Goal: Task Accomplishment & Management: Complete application form

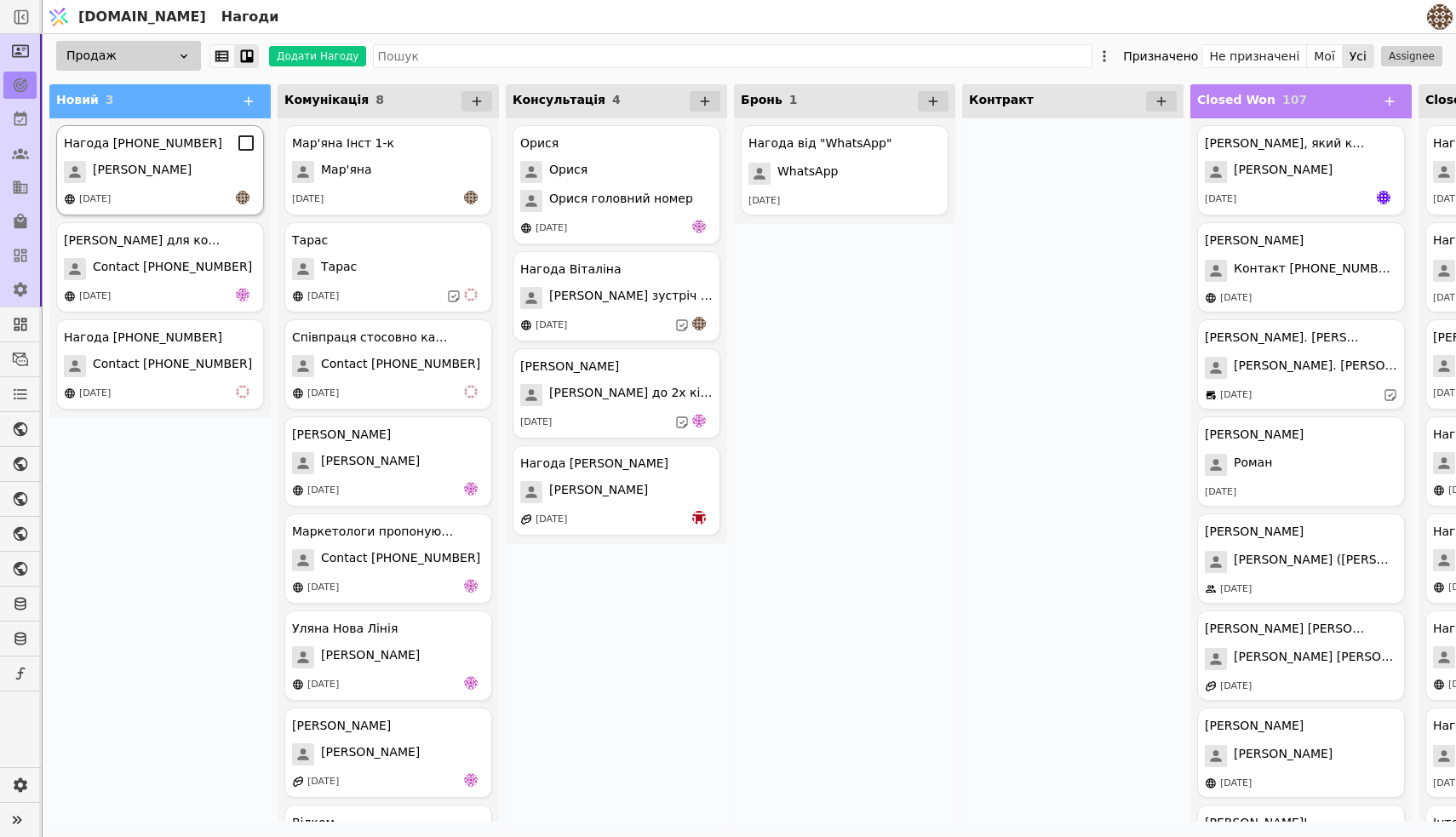
click at [158, 179] on div "[PERSON_NAME]" at bounding box center [159, 172] width 192 height 22
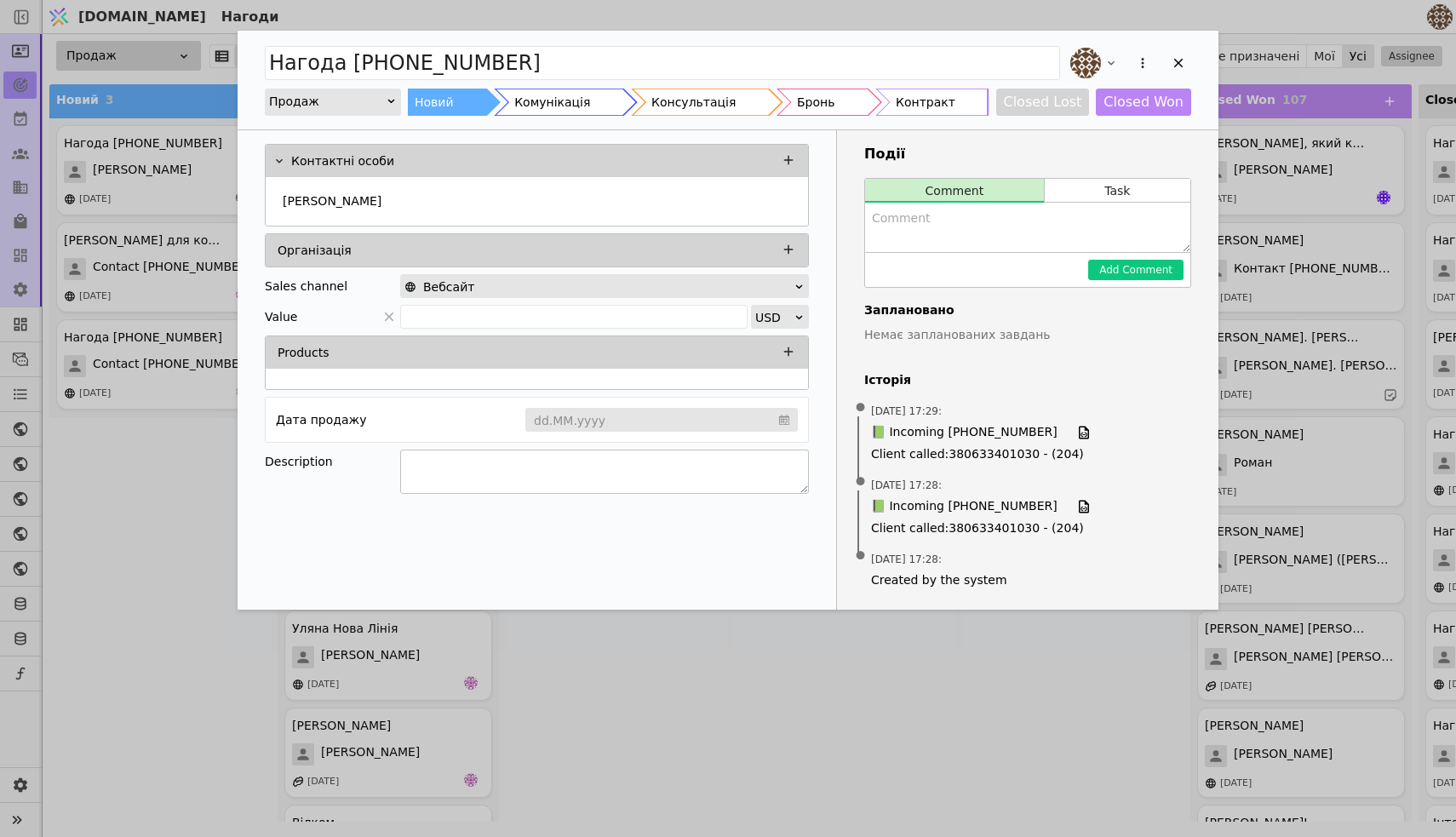
click at [466, 465] on textarea "Add Opportunity" at bounding box center [605, 472] width 409 height 45
click at [1109, 181] on button "Task" at bounding box center [1117, 190] width 146 height 24
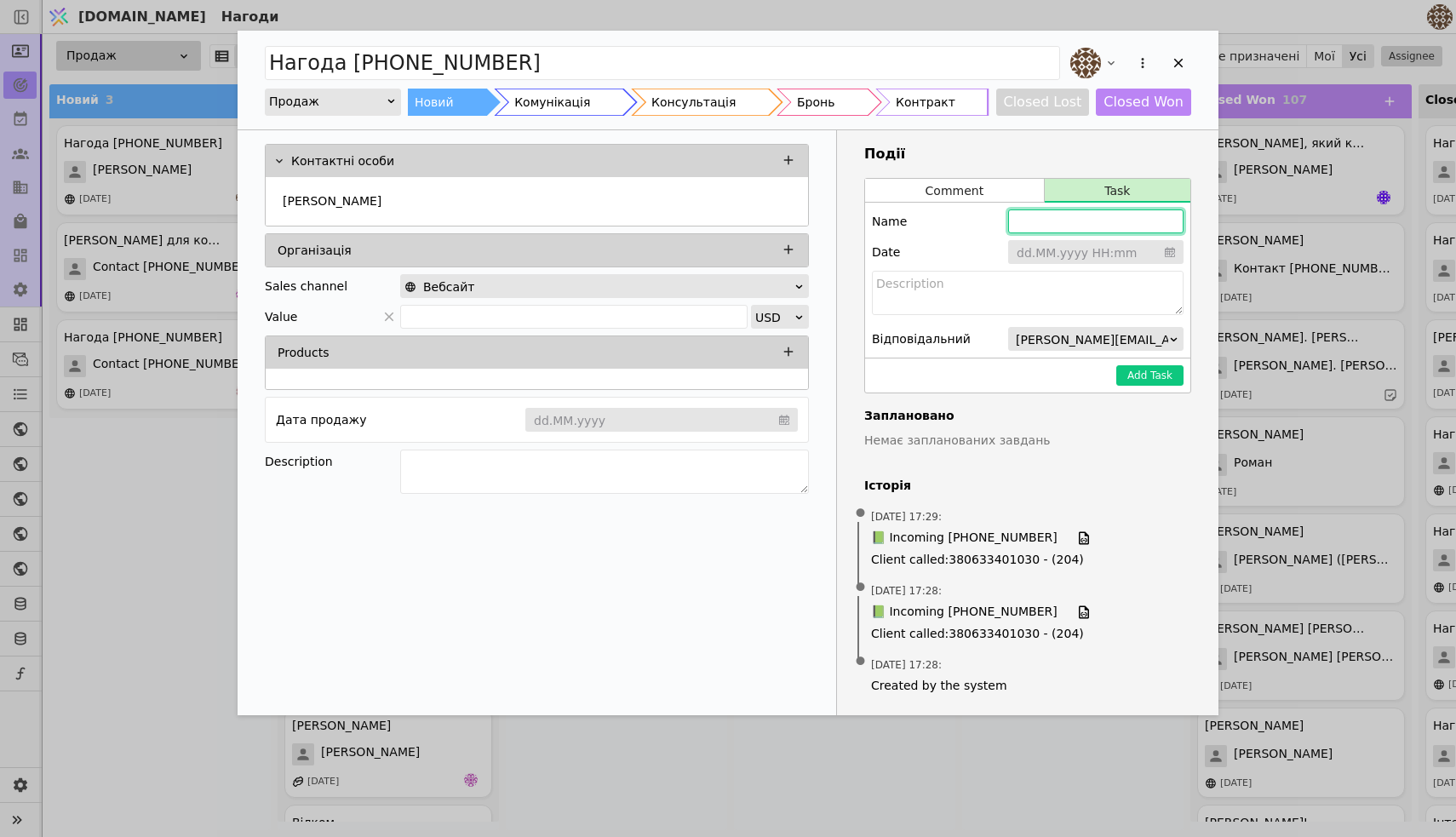
click at [1082, 227] on input "Add Opportunity" at bounding box center [1096, 221] width 175 height 24
type input "P"
type input "З"
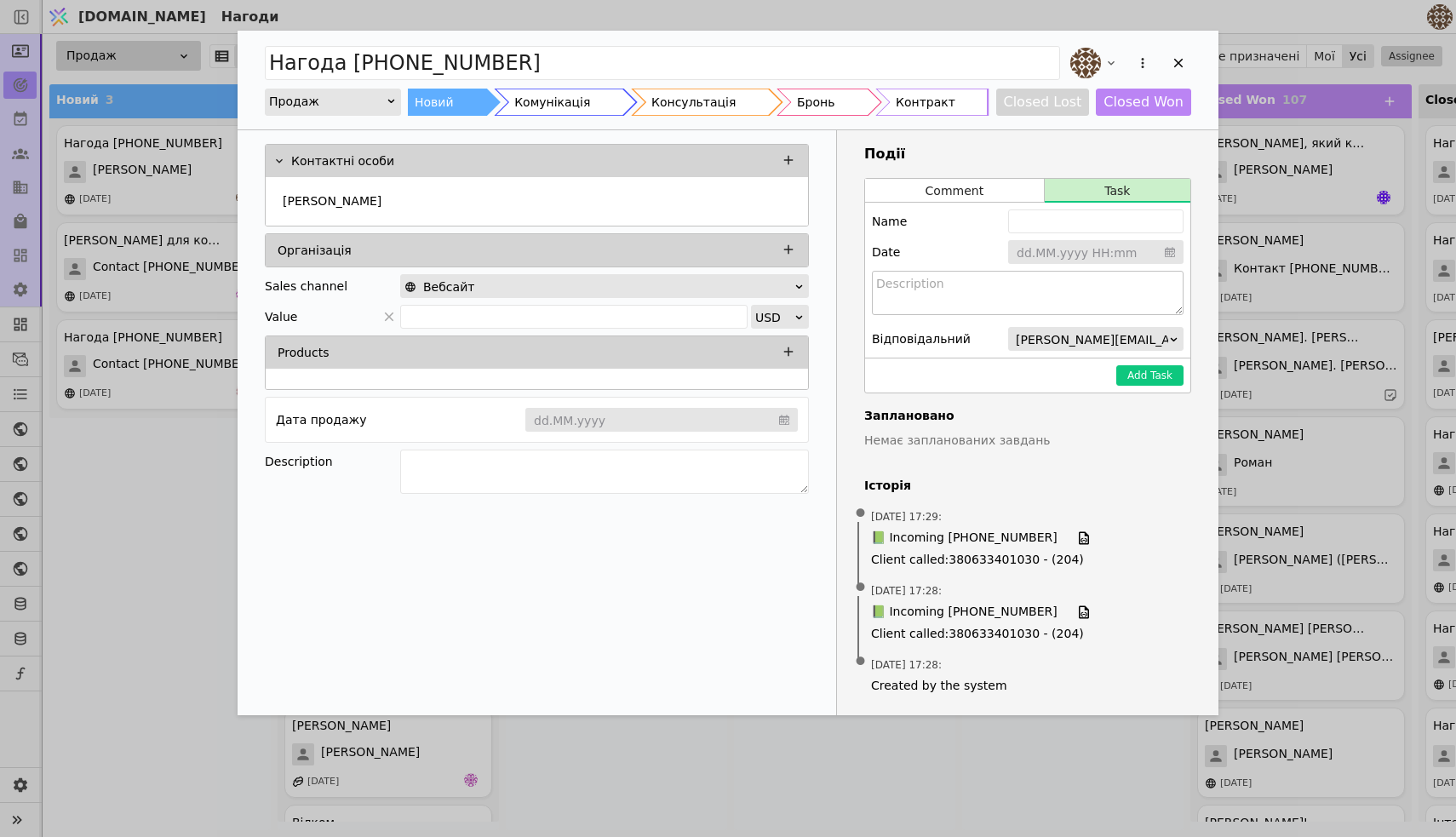
click at [999, 300] on textarea "Add Opportunity" at bounding box center [1027, 293] width 312 height 45
type textarea "Зателефонувти 10:00 - 12:00"
click at [1063, 250] on input "Add Opportunity" at bounding box center [1096, 253] width 175 height 26
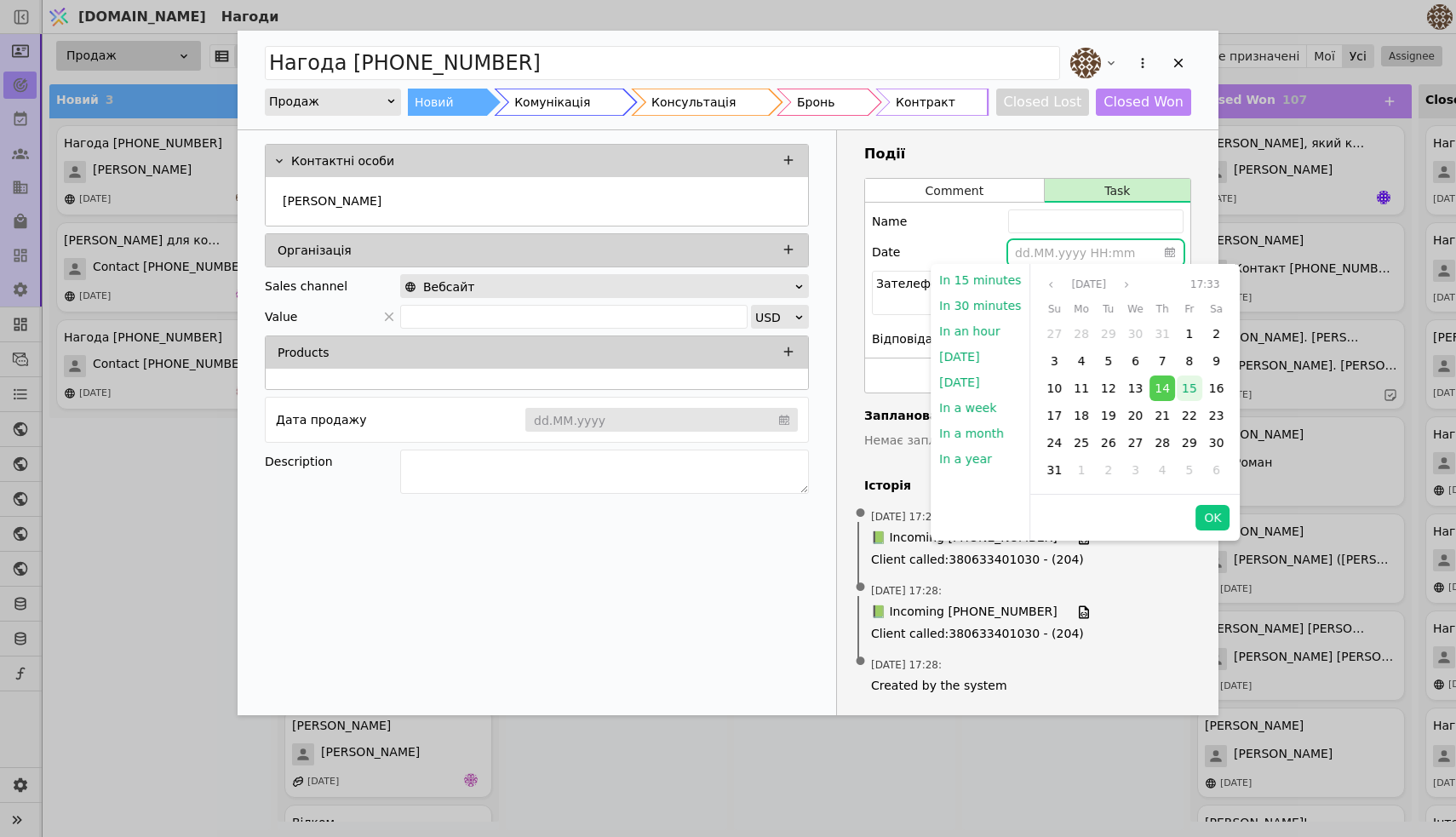
click at [1182, 386] on span "15" at bounding box center [1189, 388] width 15 height 13
click at [1205, 522] on button "OK" at bounding box center [1212, 517] width 34 height 26
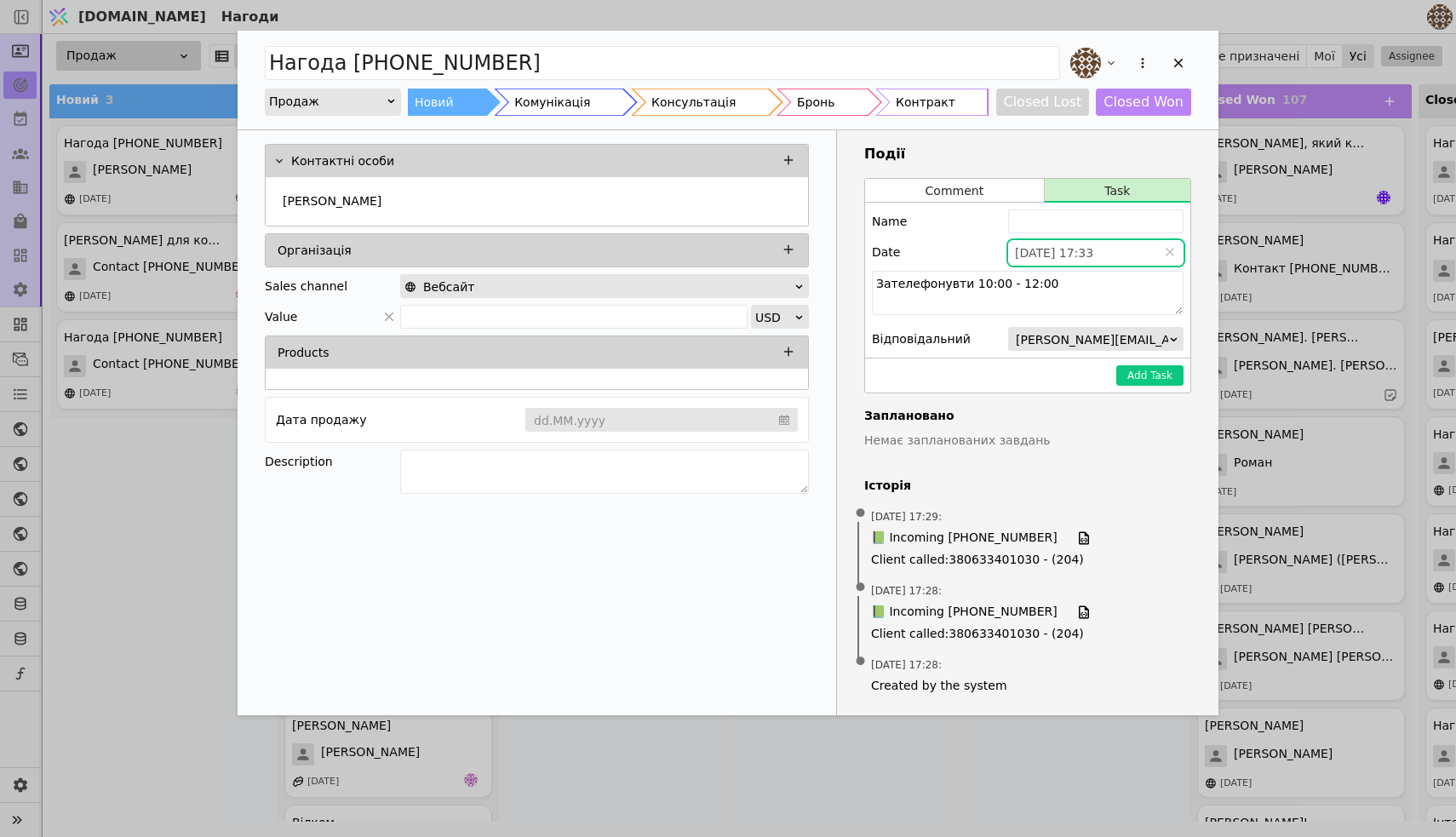
click at [1113, 251] on input "Add Opportunity" at bounding box center [1096, 253] width 175 height 26
click at [978, 242] on div "Date [DATE] 17:33" at bounding box center [1027, 252] width 312 height 24
click at [1115, 254] on input "Add Opportunity" at bounding box center [1096, 253] width 175 height 26
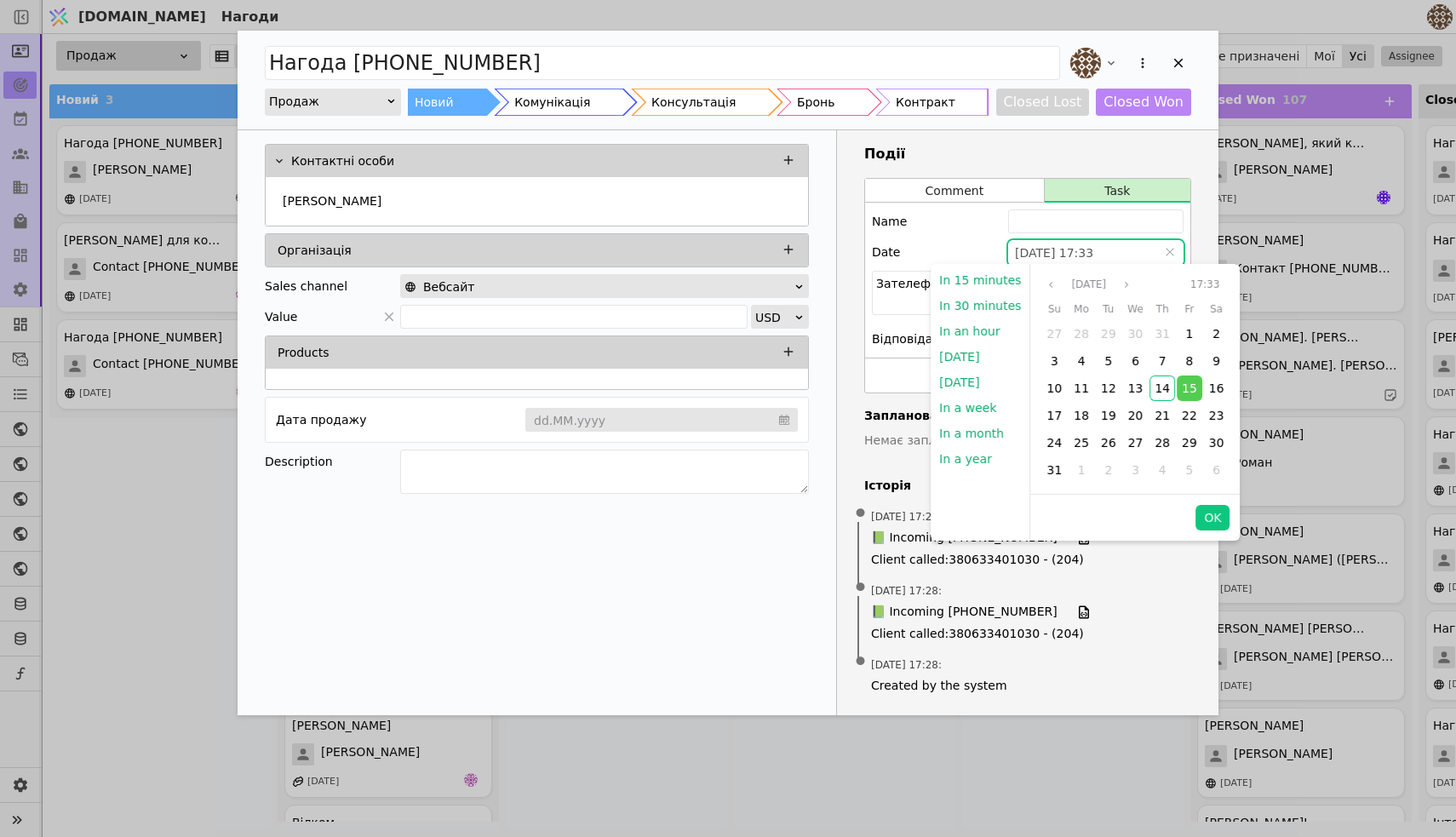
click at [1115, 253] on input "Add Opportunity" at bounding box center [1096, 253] width 175 height 26
type input "[DATE] 17:33"
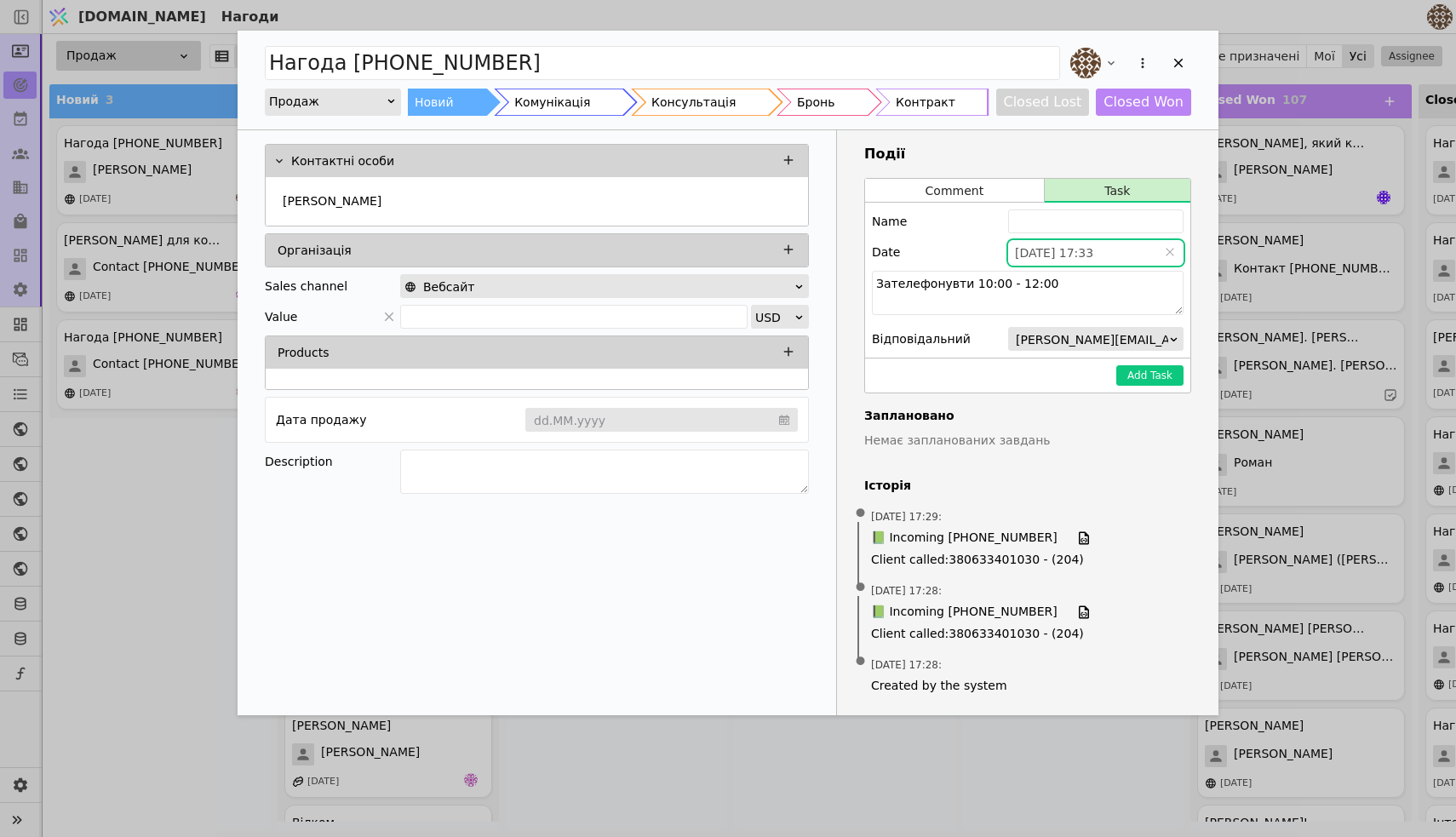
click at [947, 231] on div "Name" at bounding box center [1027, 221] width 312 height 24
click at [462, 474] on textarea "Add Opportunity" at bounding box center [605, 472] width 409 height 45
type textarea "Зателефонувати зацікавлений 1-кім"
click at [567, 106] on div "Комунікація" at bounding box center [552, 102] width 76 height 28
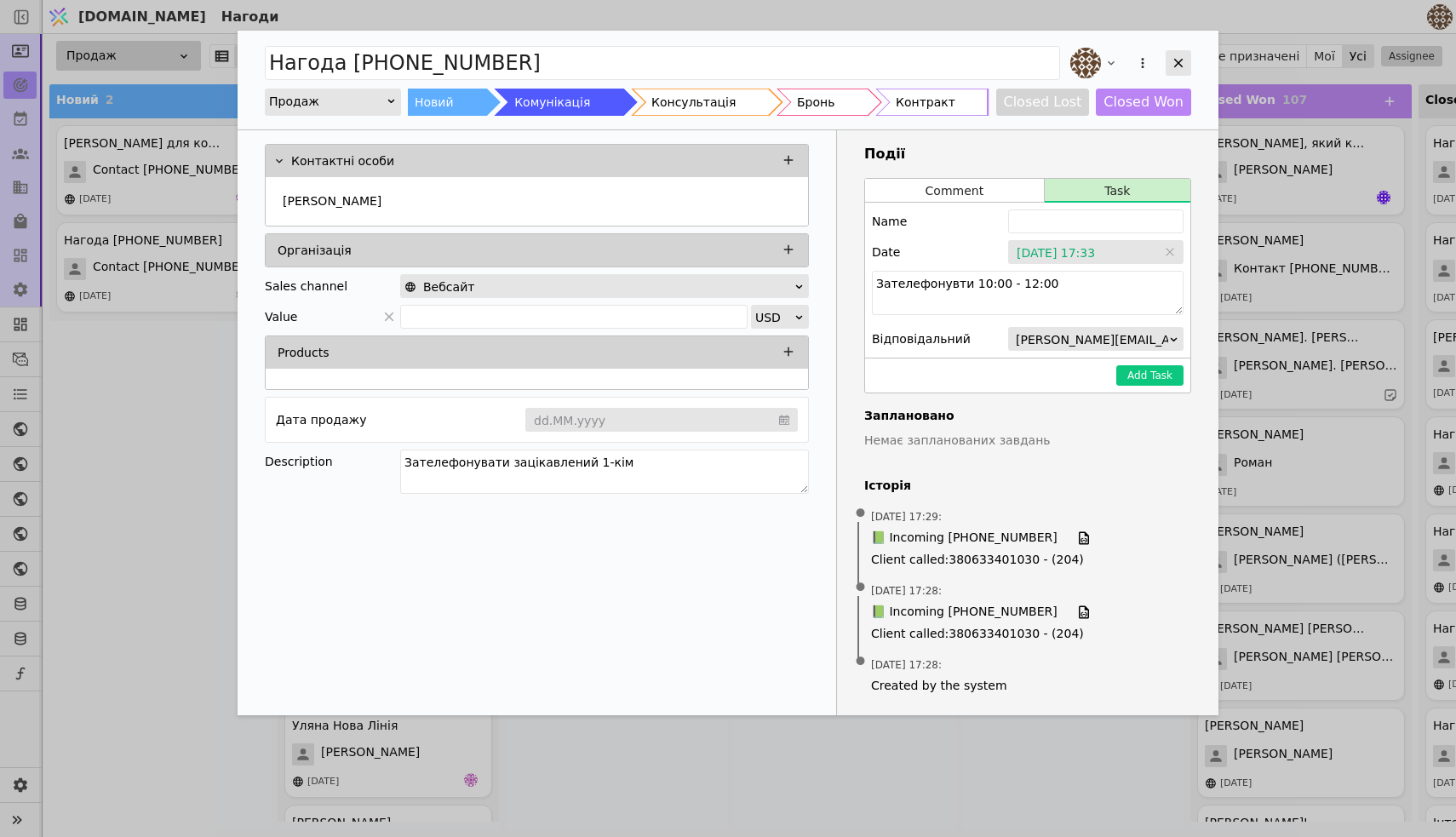
click at [1172, 63] on icon "Add Opportunity" at bounding box center [1178, 63] width 15 height 15
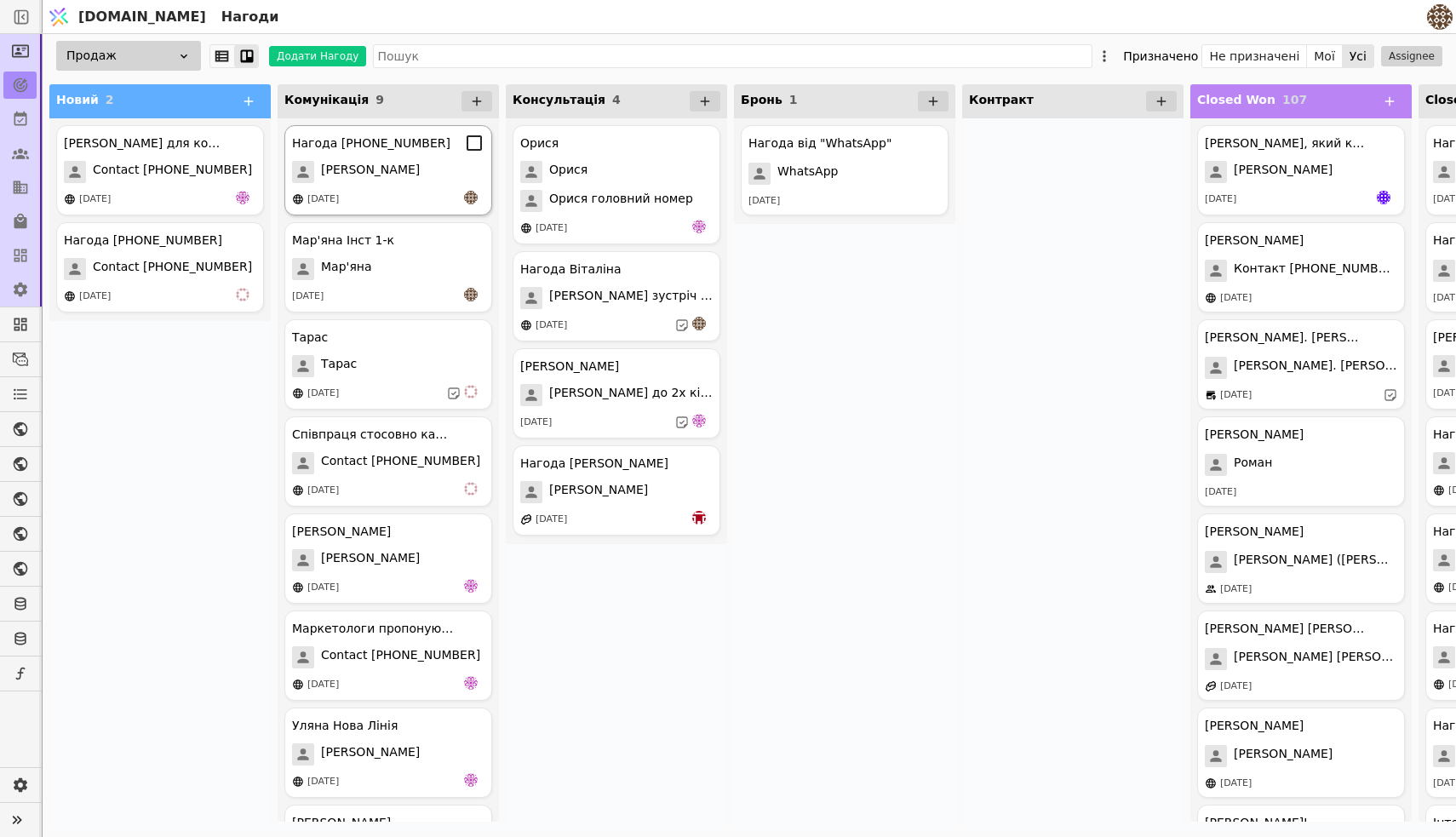
click at [378, 180] on div "[PERSON_NAME]" at bounding box center [388, 172] width 192 height 22
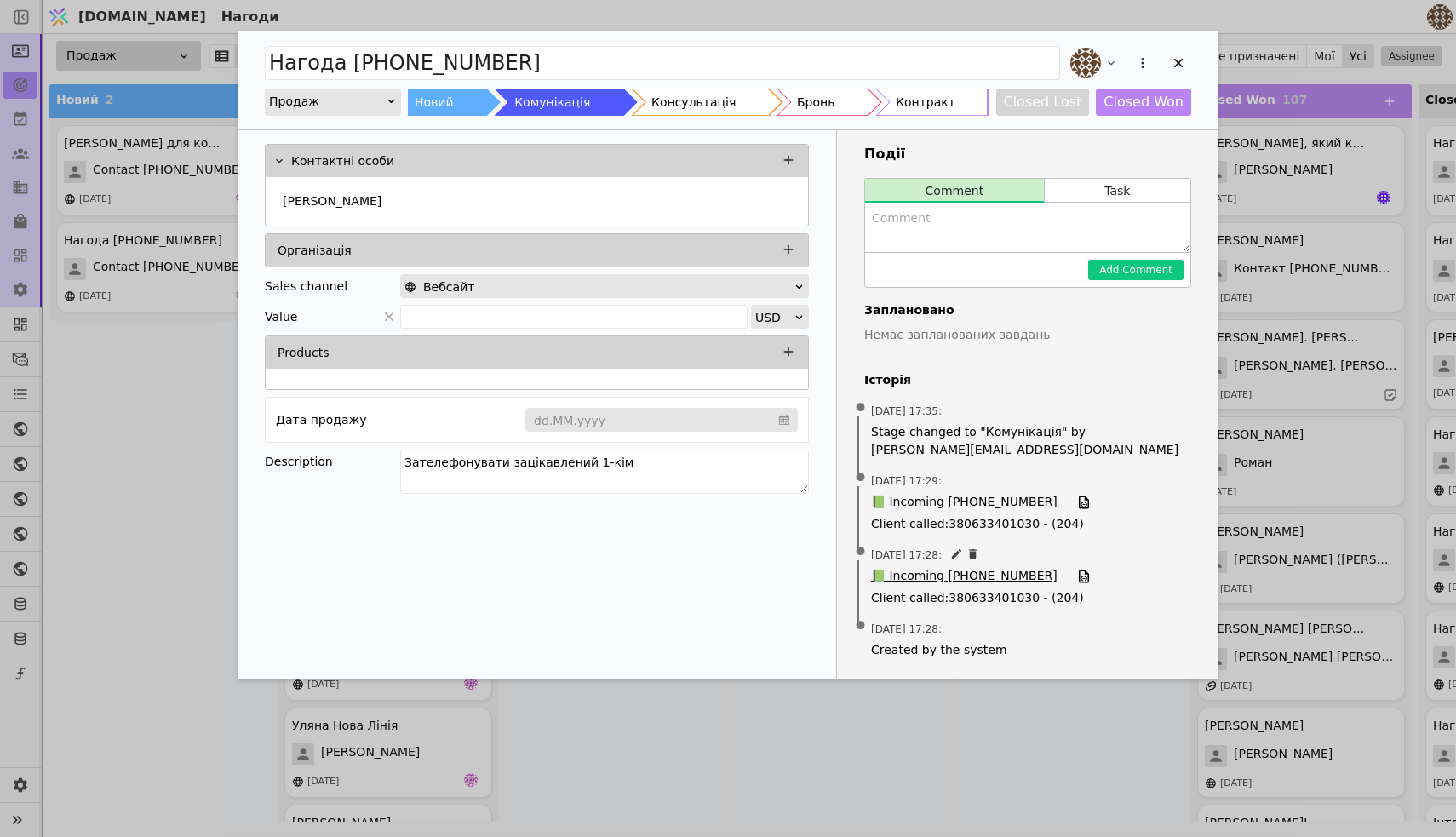
click at [941, 573] on span "📗 Incoming [PHONE_NUMBER]" at bounding box center [964, 576] width 187 height 19
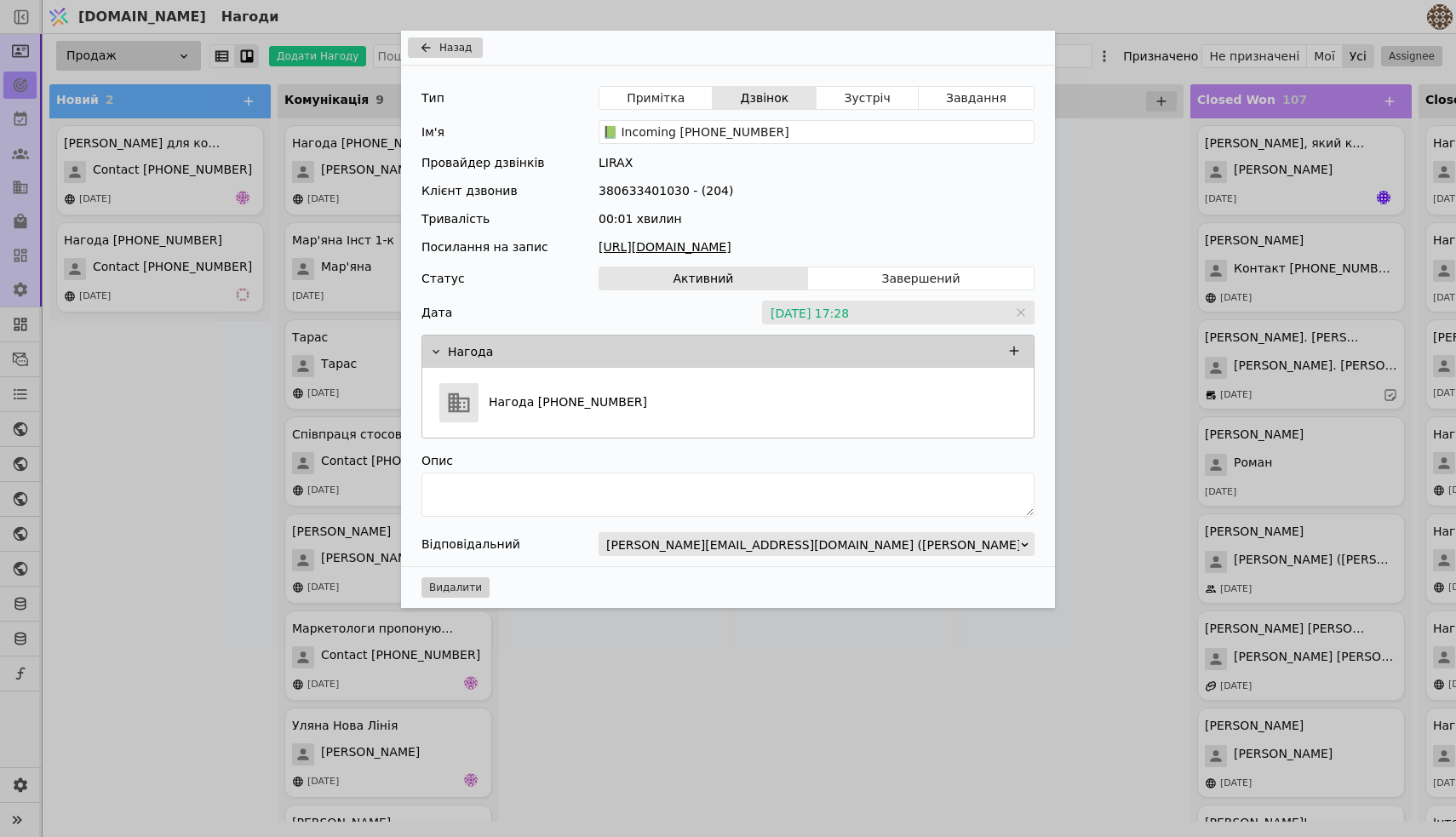
click at [447, 53] on span "Назад" at bounding box center [456, 47] width 32 height 15
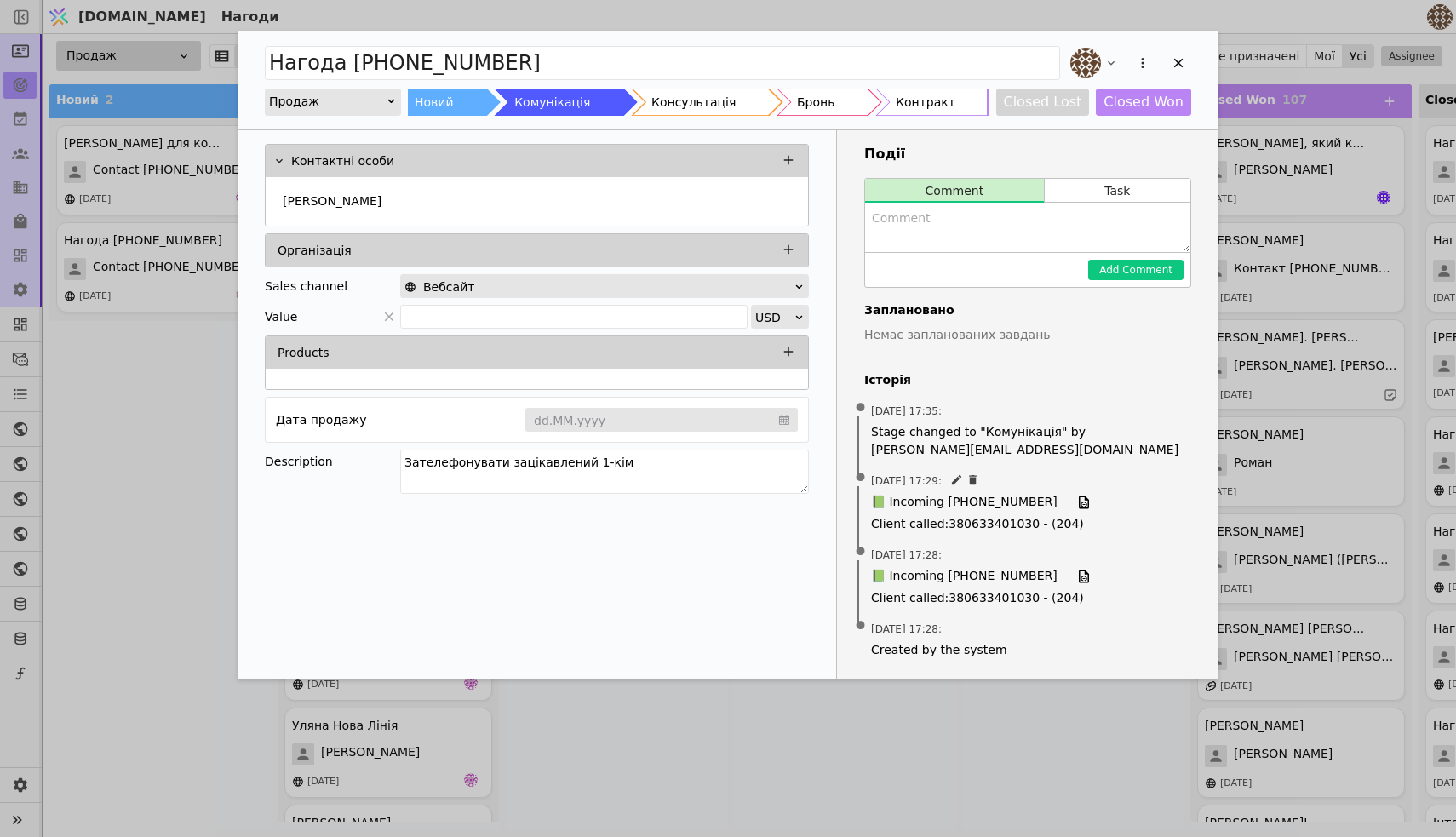
click at [957, 499] on span "📗 Incoming [PHONE_NUMBER]" at bounding box center [964, 502] width 187 height 19
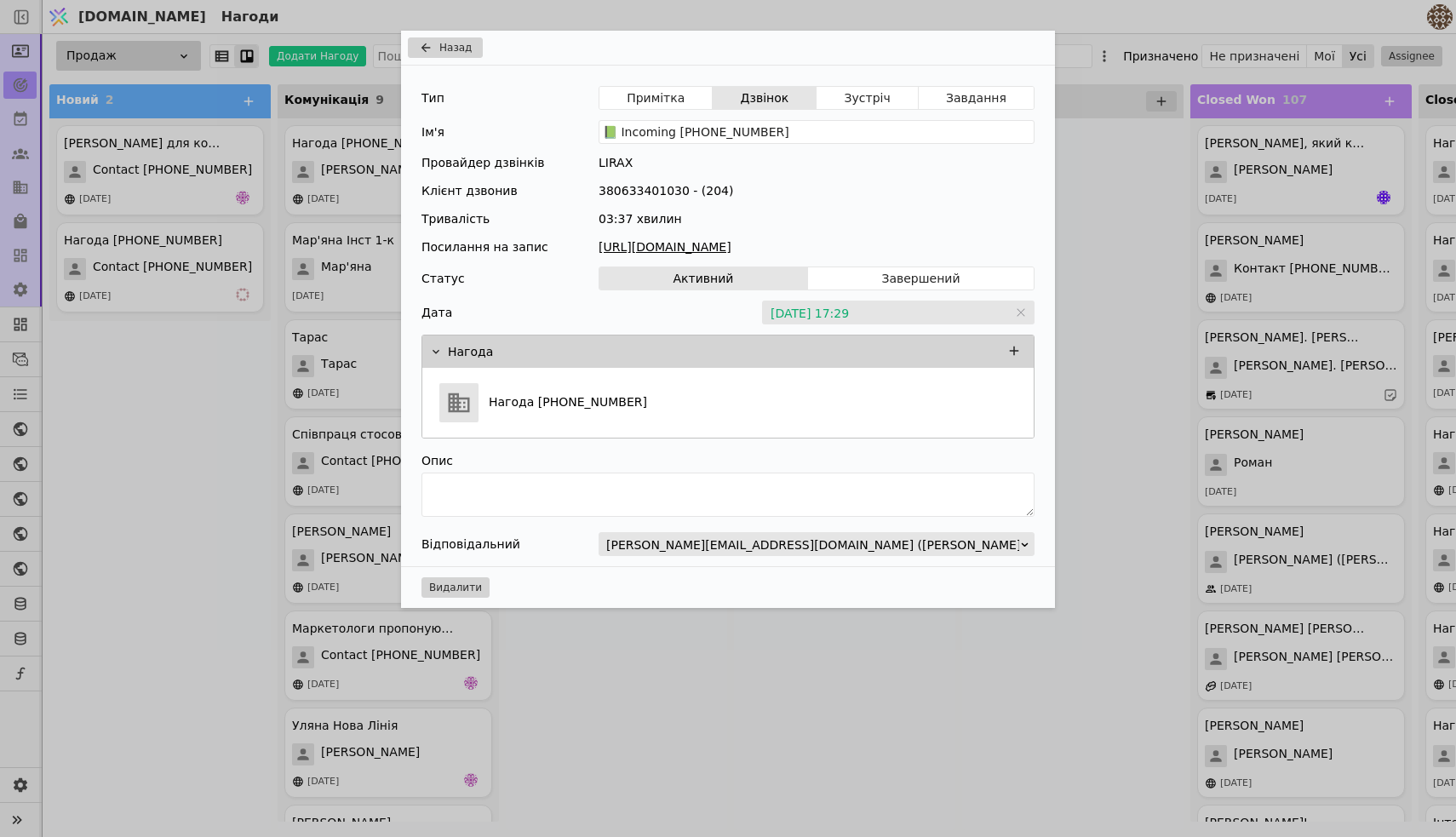
click at [822, 246] on link "[URL][DOMAIN_NAME]" at bounding box center [816, 247] width 436 height 18
